Goal: Find specific page/section: Find specific page/section

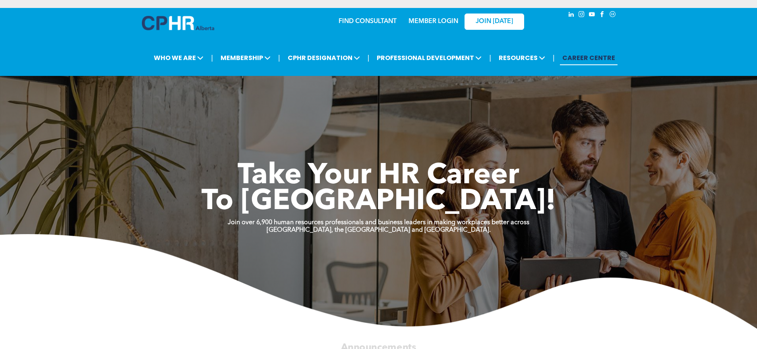
click at [378, 18] on link "FIND CONSULTANT" at bounding box center [367, 21] width 58 height 6
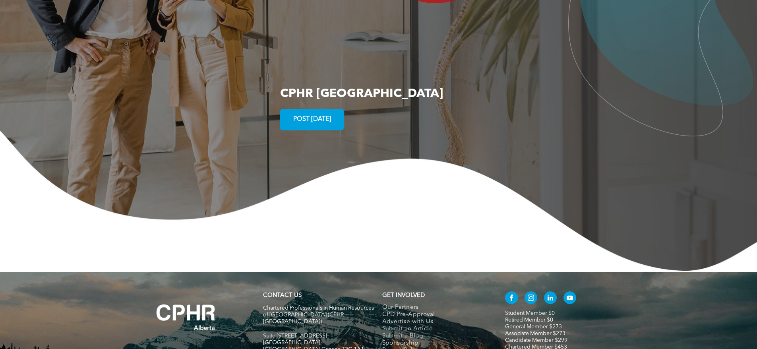
scroll to position [1463, 0]
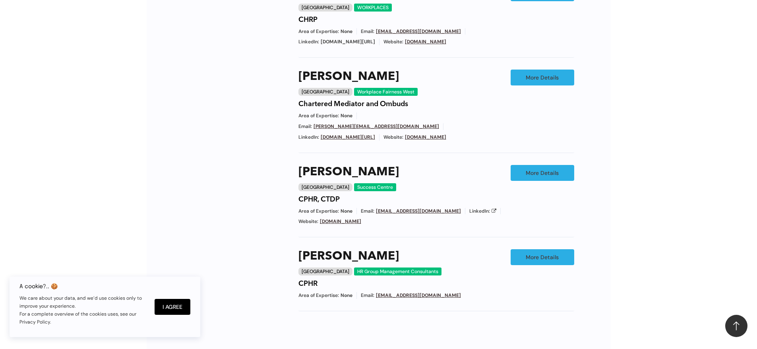
scroll to position [596, 0]
